Goal: Transaction & Acquisition: Purchase product/service

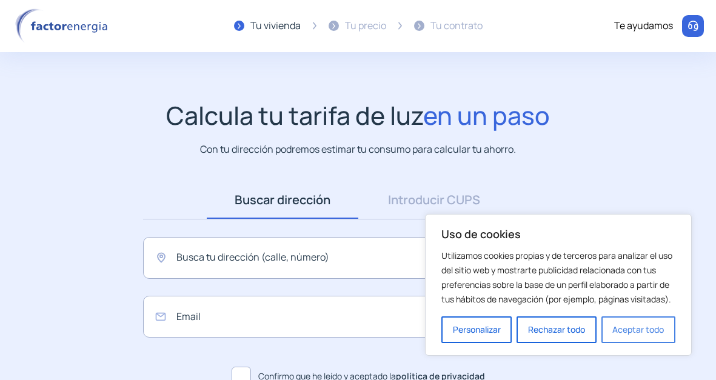
click at [644, 327] on button "Aceptar todo" at bounding box center [638, 329] width 74 height 27
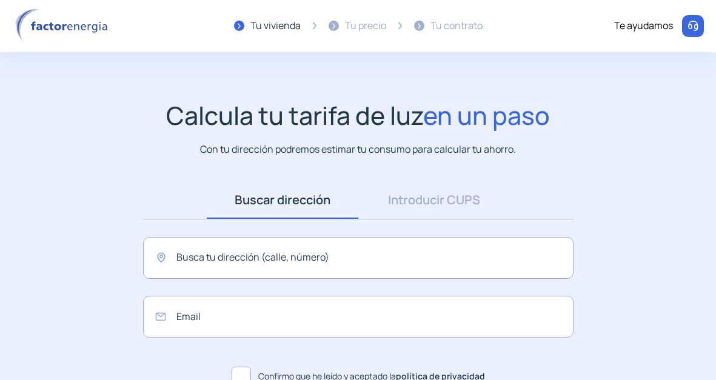
click at [61, 28] on img at bounding box center [63, 25] width 103 height 35
click at [355, 25] on div "Tu precio" at bounding box center [365, 26] width 41 height 16
click at [667, 27] on div "Te ayudamos" at bounding box center [643, 26] width 59 height 16
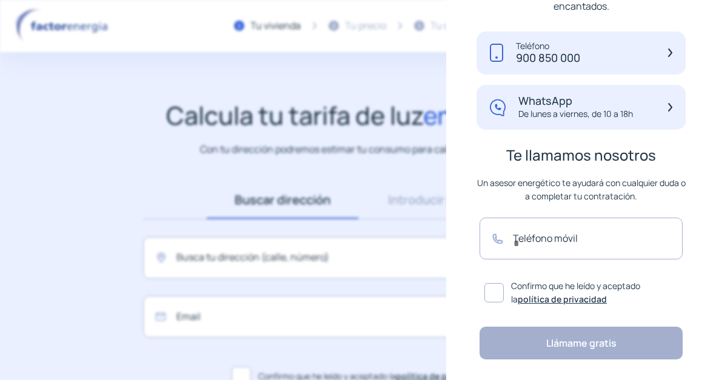
scroll to position [166, 0]
click at [45, 35] on img at bounding box center [63, 25] width 103 height 35
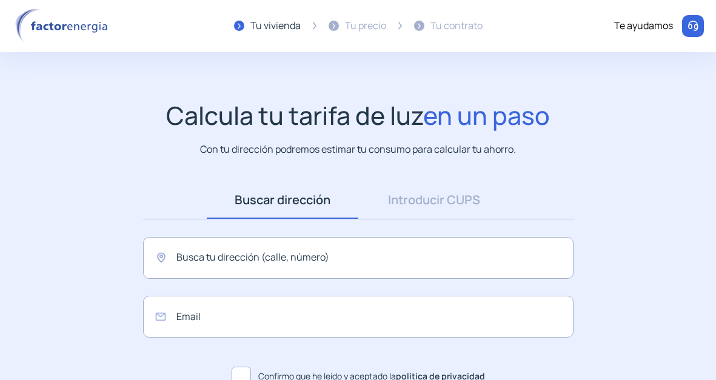
click at [630, 23] on div "Te ayudamos" at bounding box center [643, 26] width 59 height 16
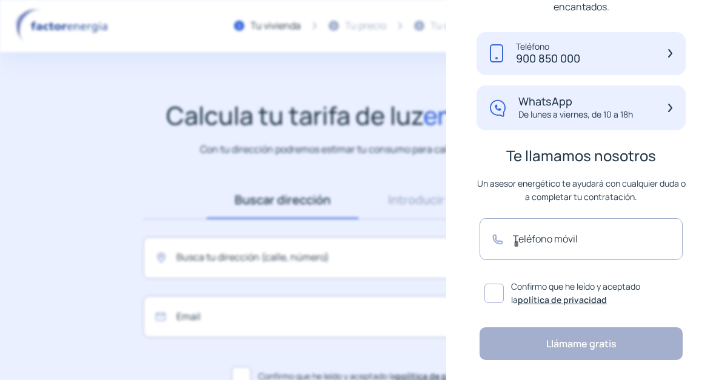
click at [88, 123] on div "Calcula tu tarifa de luz en un paso Con tu dirección podremos estimar tu consum…" at bounding box center [358, 129] width 692 height 56
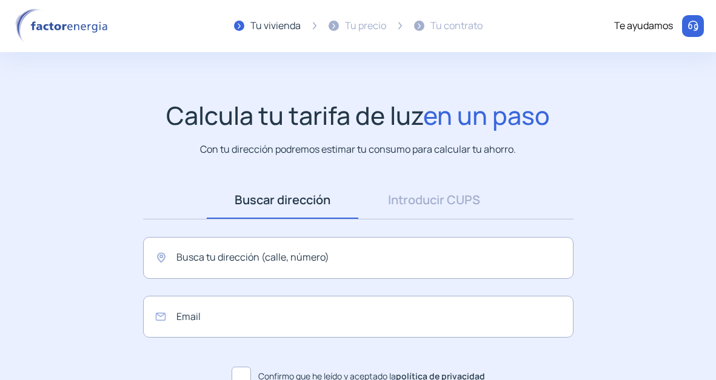
click at [41, 24] on img at bounding box center [63, 25] width 103 height 35
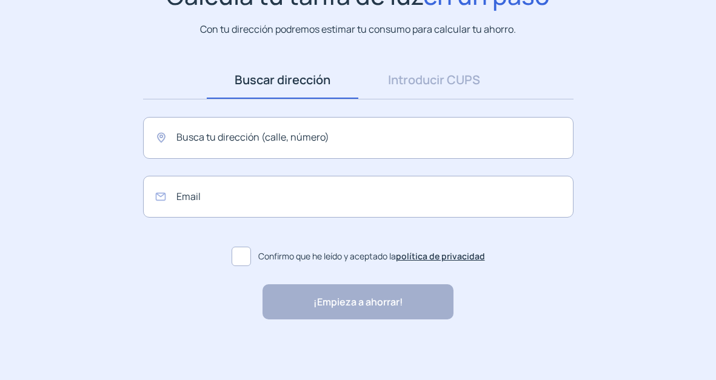
scroll to position [120, 0]
click at [424, 79] on link "Introducir CUPS" at bounding box center [434, 80] width 152 height 38
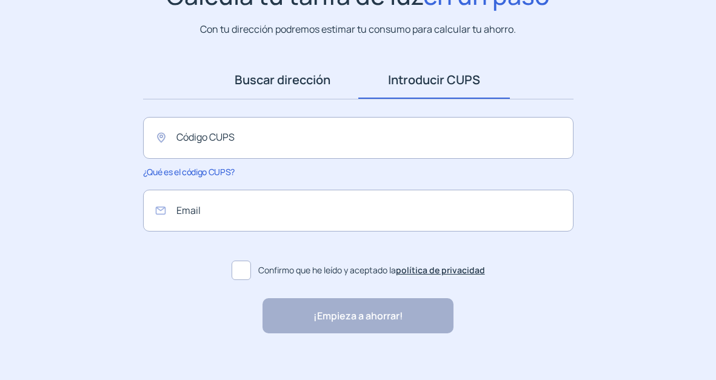
click at [259, 76] on link "Buscar dirección" at bounding box center [283, 80] width 152 height 38
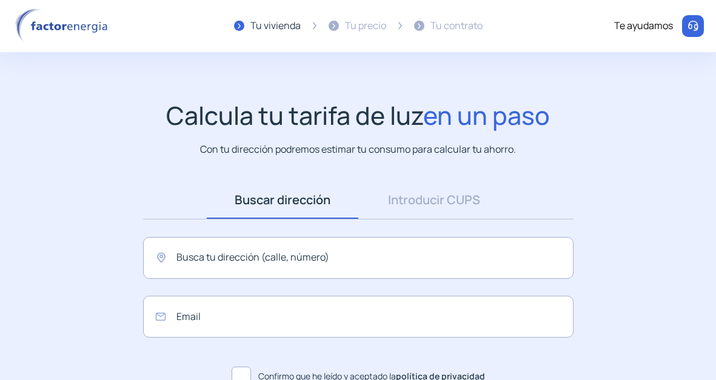
scroll to position [0, 0]
click at [75, 37] on img at bounding box center [63, 25] width 103 height 35
click at [73, 33] on img at bounding box center [63, 25] width 103 height 35
click at [28, 22] on img at bounding box center [63, 25] width 103 height 35
